Goal: Task Accomplishment & Management: Use online tool/utility

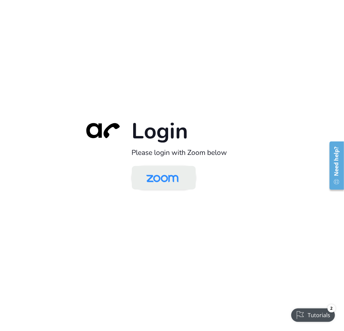
click at [158, 179] on img at bounding box center [162, 178] width 46 height 22
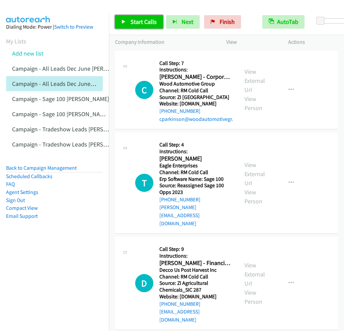
click at [132, 26] on link "Start Calls" at bounding box center [139, 21] width 48 height 13
